Goal: Find specific page/section: Find specific page/section

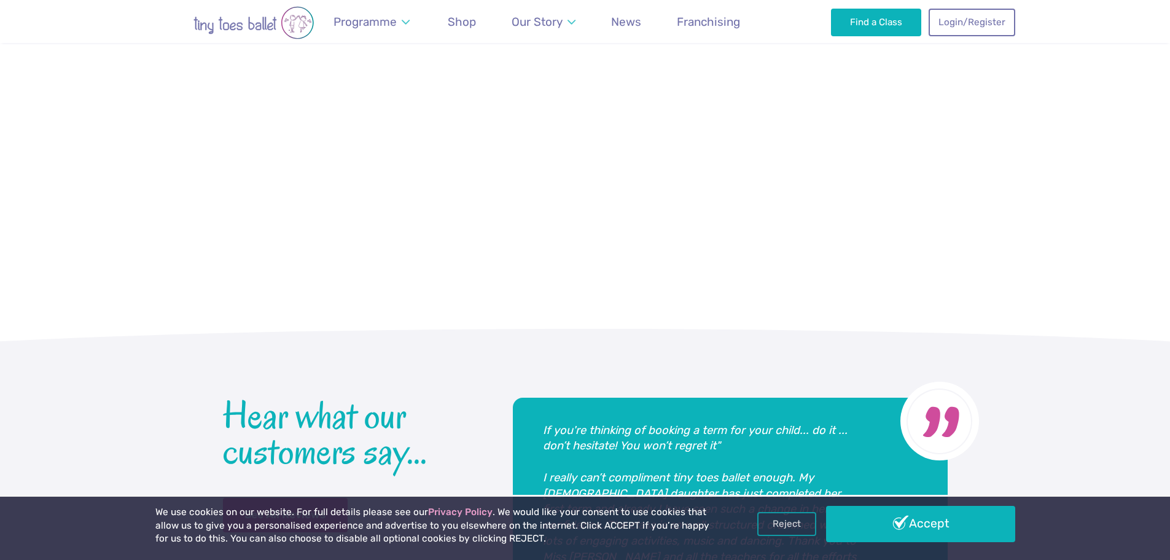
scroll to position [2842, 0]
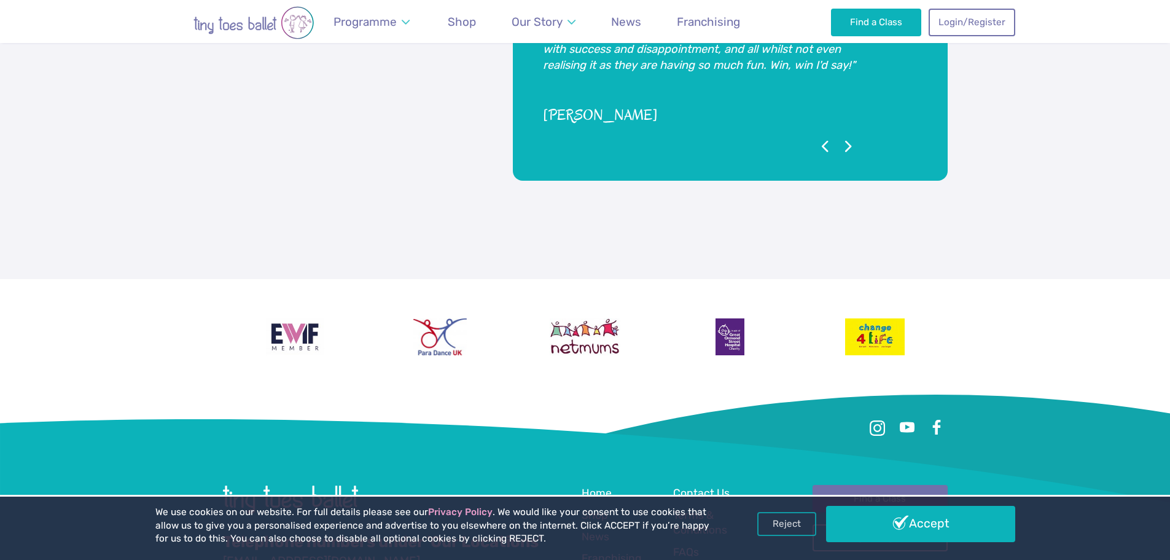
click at [882, 485] on link "Find a Class" at bounding box center [880, 498] width 135 height 27
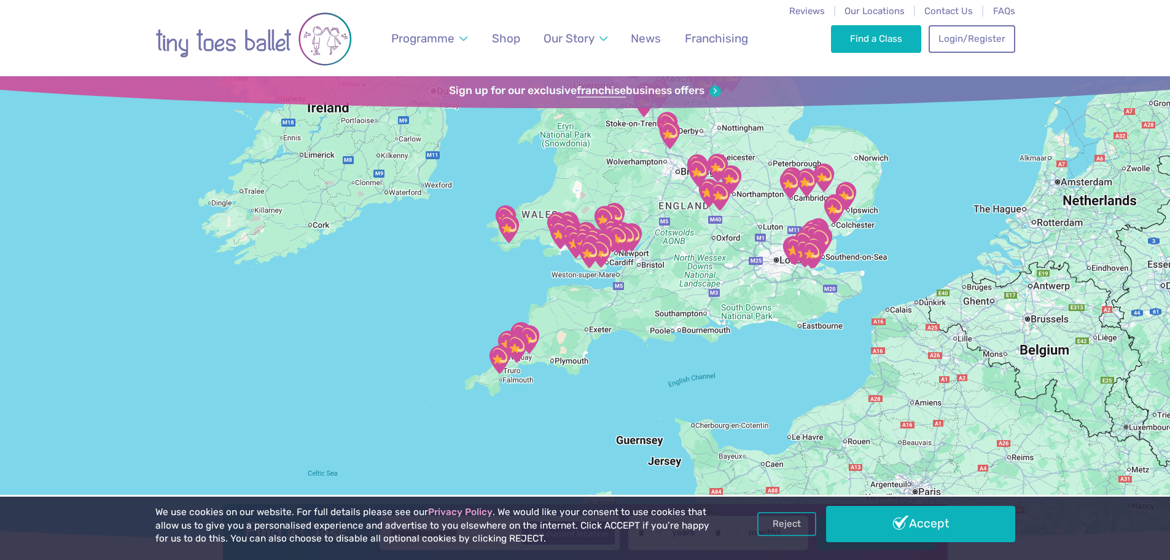
drag, startPoint x: 633, startPoint y: 452, endPoint x: 656, endPoint y: 248, distance: 205.3
click at [656, 248] on div at bounding box center [585, 309] width 1170 height 467
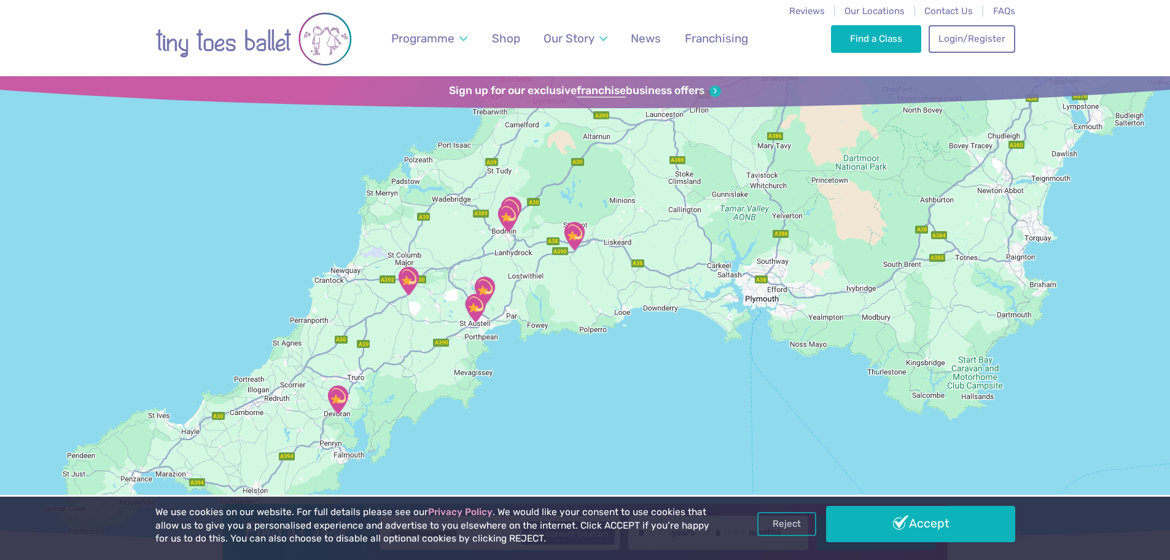
drag, startPoint x: 477, startPoint y: 245, endPoint x: 522, endPoint y: 286, distance: 60.5
click at [522, 286] on div at bounding box center [585, 309] width 1170 height 467
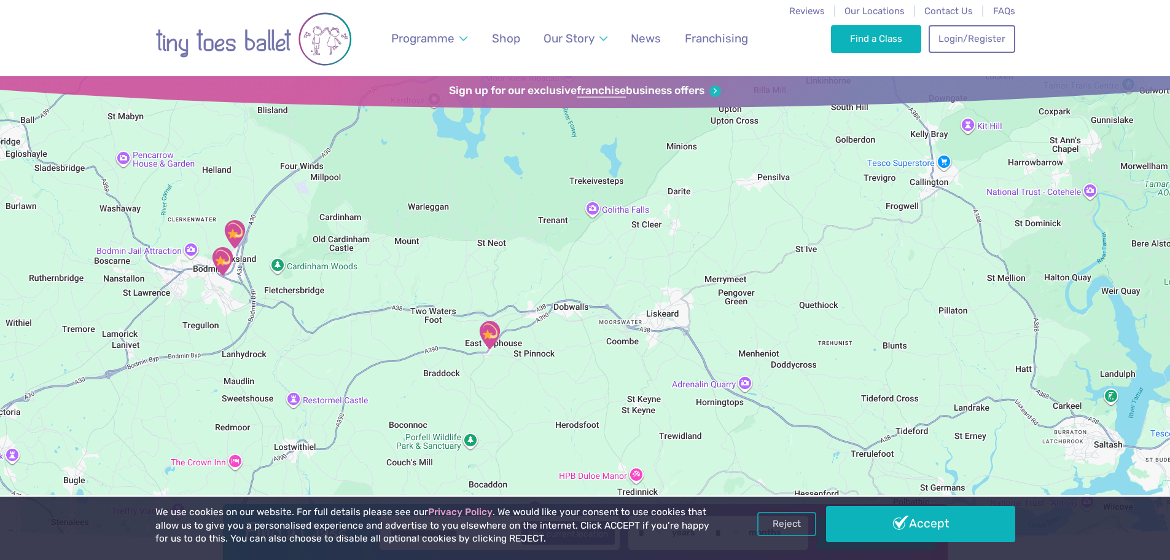
drag, startPoint x: 353, startPoint y: 233, endPoint x: 308, endPoint y: 408, distance: 180.1
click at [308, 408] on div at bounding box center [585, 309] width 1170 height 467
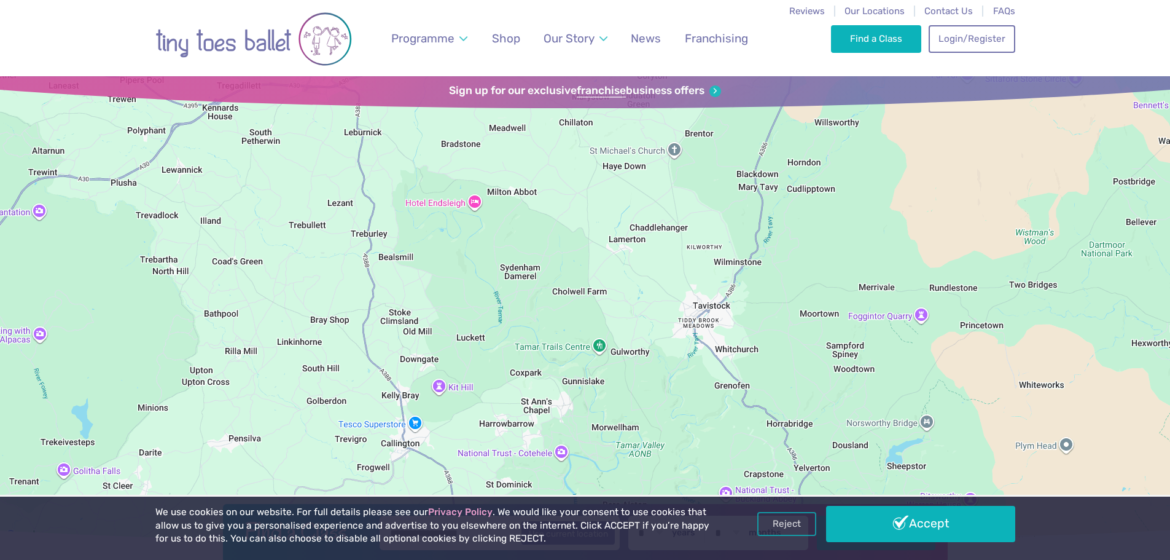
drag, startPoint x: 984, startPoint y: 216, endPoint x: 431, endPoint y: 459, distance: 604.0
click at [432, 461] on div at bounding box center [585, 309] width 1170 height 467
